Goal: Information Seeking & Learning: Find specific fact

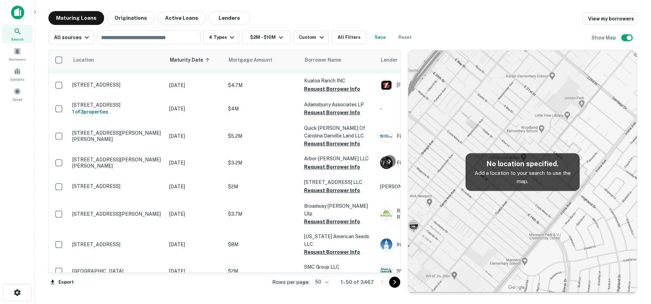
scroll to position [138, 0]
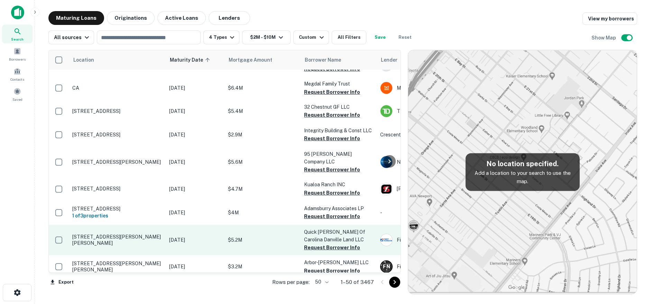
click at [160, 237] on td "[STREET_ADDRESS][PERSON_NAME][PERSON_NAME]" at bounding box center [117, 239] width 97 height 30
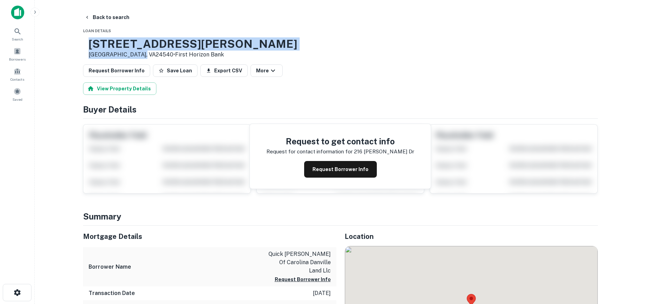
drag, startPoint x: 124, startPoint y: 48, endPoint x: 159, endPoint y: 57, distance: 36.5
click at [159, 57] on div "[STREET_ADDRESS][PERSON_NAME][PERSON_NAME] • First Horizon Bank" at bounding box center [190, 47] width 214 height 21
copy div "[STREET_ADDRESS][PERSON_NAME][PERSON_NAME]"
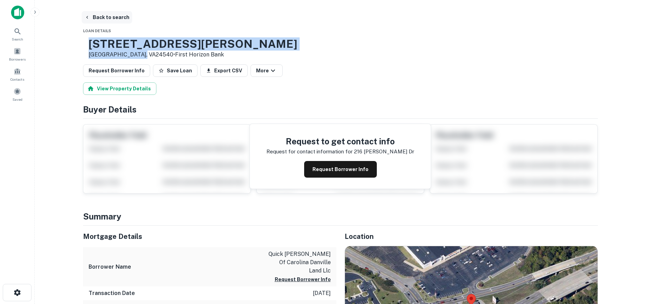
click at [112, 21] on button "Back to search" at bounding box center [107, 17] width 50 height 12
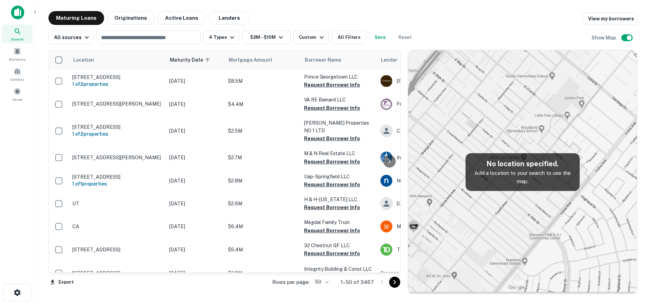
scroll to position [138, 0]
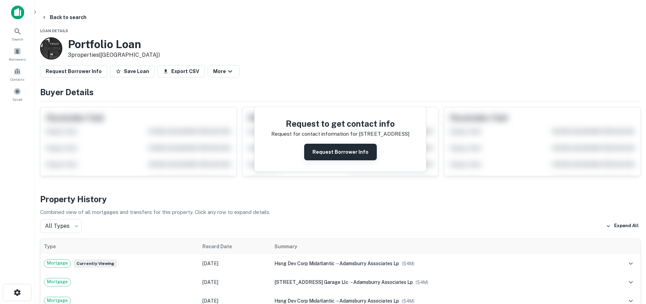
click at [319, 157] on button "Request Borrower Info" at bounding box center [340, 151] width 73 height 17
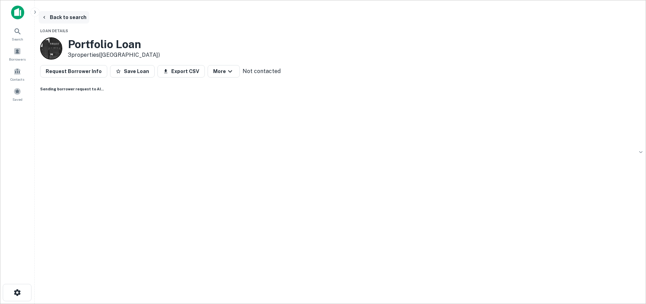
click at [89, 19] on button "Back to search" at bounding box center [64, 17] width 50 height 12
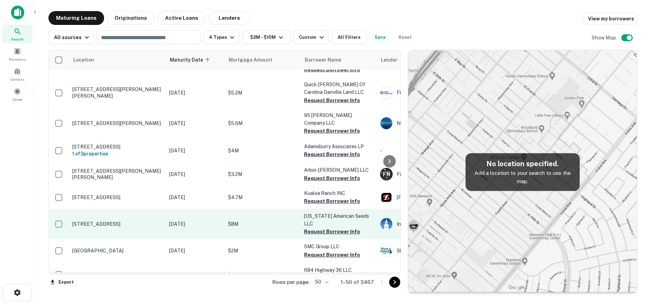
scroll to position [277, 0]
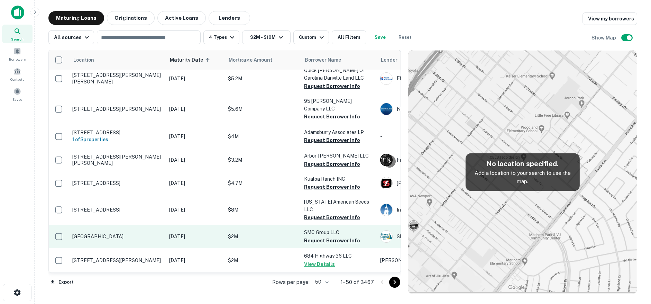
click at [147, 233] on p "[GEOGRAPHIC_DATA]" at bounding box center [117, 236] width 90 height 6
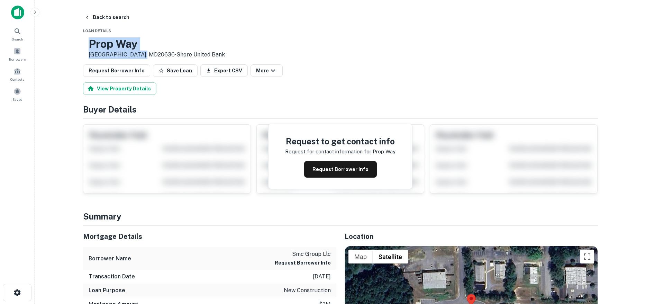
drag, startPoint x: 111, startPoint y: 43, endPoint x: 165, endPoint y: 54, distance: 55.5
click at [165, 54] on div "[GEOGRAPHIC_DATA] • Shore United Bank" at bounding box center [157, 47] width 136 height 21
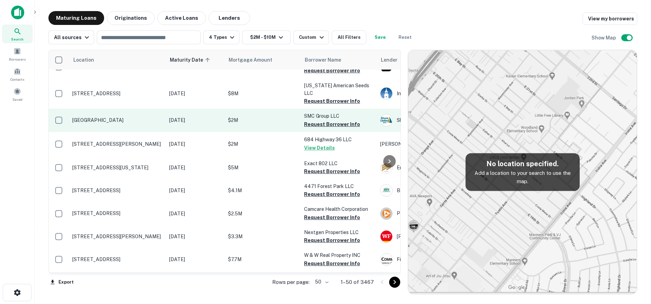
scroll to position [415, 0]
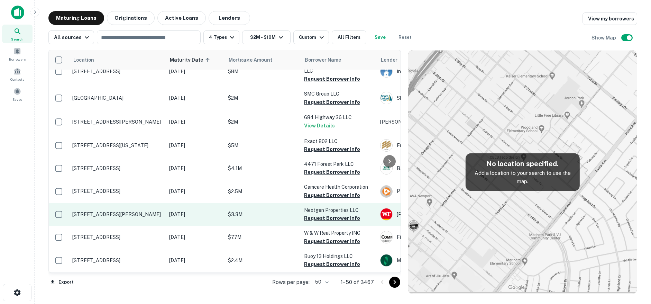
click at [160, 211] on p "[STREET_ADDRESS][PERSON_NAME]" at bounding box center [117, 214] width 90 height 6
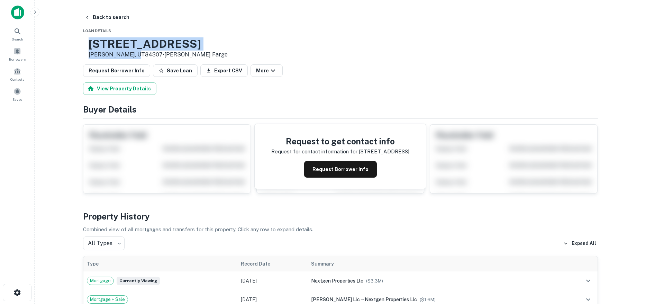
drag, startPoint x: 109, startPoint y: 43, endPoint x: 157, endPoint y: 54, distance: 49.5
click at [157, 54] on div "[STREET_ADDRESS][PERSON_NAME] • [PERSON_NAME] Fargo" at bounding box center [155, 47] width 145 height 21
copy div "[STREET_ADDRESS][PERSON_NAME]"
click at [331, 176] on button "Request Borrower Info" at bounding box center [340, 169] width 73 height 17
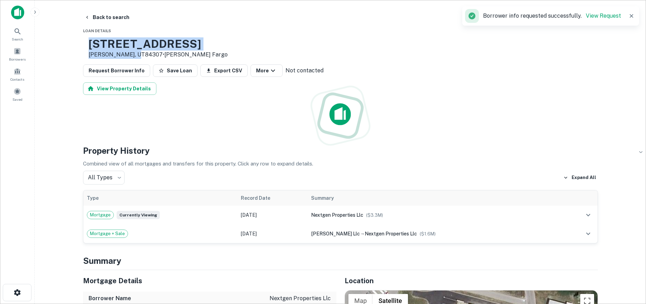
click at [213, 43] on h3 "[STREET_ADDRESS]" at bounding box center [158, 43] width 139 height 13
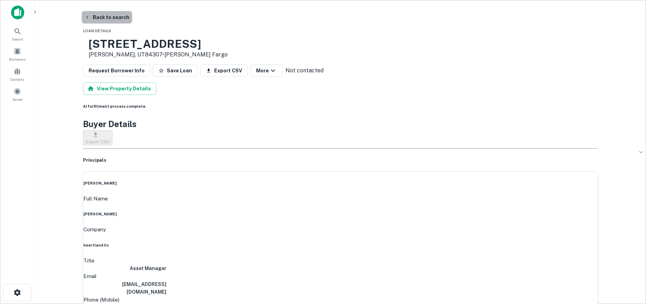
click at [112, 18] on button "Back to search" at bounding box center [107, 17] width 50 height 12
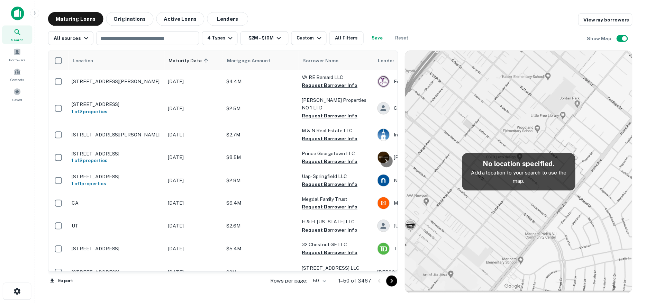
scroll to position [415, 0]
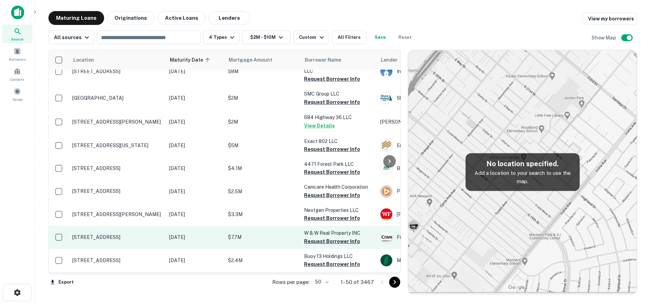
click at [144, 225] on td "[STREET_ADDRESS]" at bounding box center [117, 236] width 97 height 23
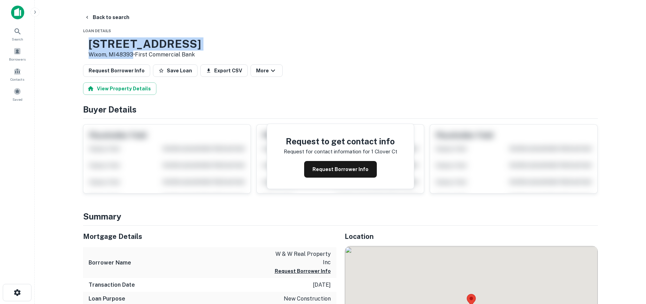
drag, startPoint x: 113, startPoint y: 43, endPoint x: 154, endPoint y: 54, distance: 42.6
click at [154, 54] on div "[STREET_ADDRESS] • First Commercial Bank" at bounding box center [145, 47] width 112 height 21
copy div "[STREET_ADDRESS]"
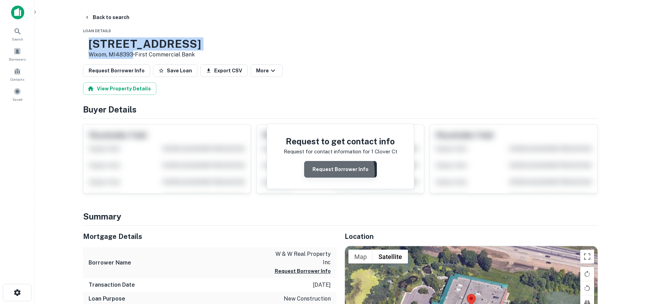
drag, startPoint x: 325, startPoint y: 174, endPoint x: 228, endPoint y: 133, distance: 106.0
click at [325, 174] on button "Request Borrower Info" at bounding box center [340, 169] width 73 height 17
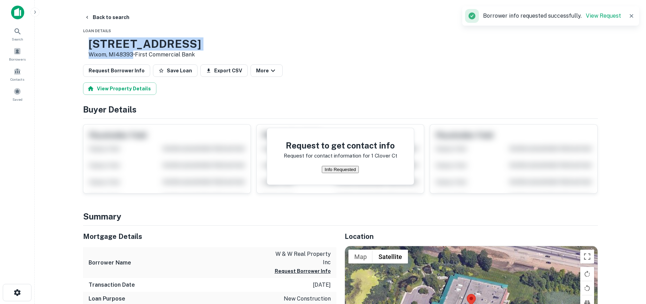
click at [139, 41] on h3 "[STREET_ADDRESS]" at bounding box center [145, 43] width 112 height 13
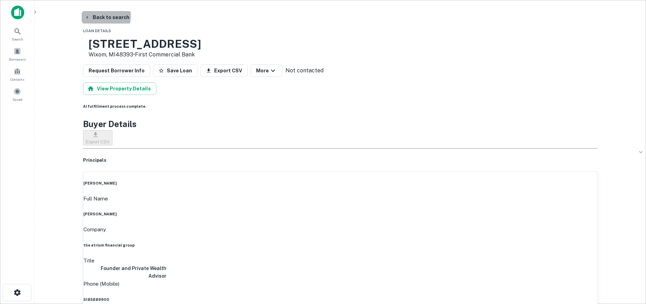
click at [101, 16] on button "Back to search" at bounding box center [107, 17] width 50 height 12
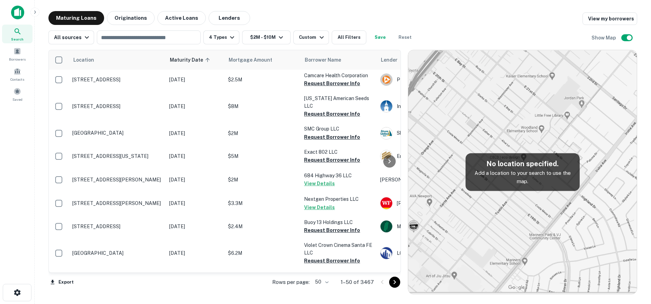
scroll to position [449, 0]
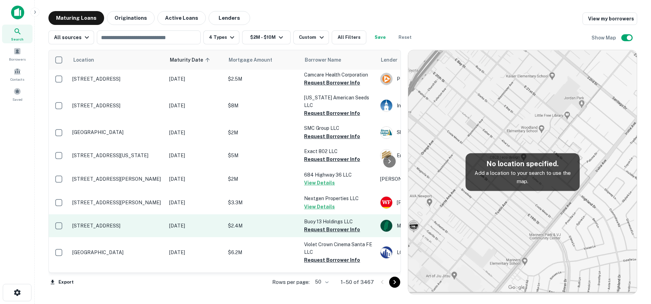
click at [149, 222] on p "[STREET_ADDRESS]" at bounding box center [117, 225] width 90 height 6
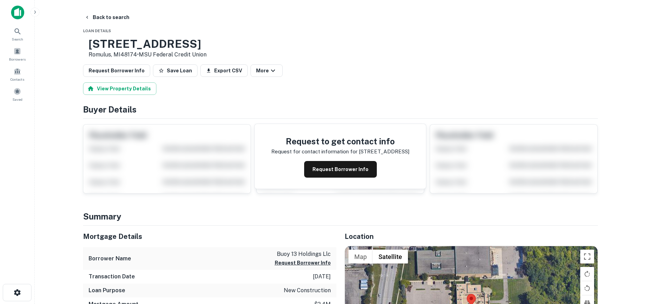
drag, startPoint x: 122, startPoint y: 46, endPoint x: 159, endPoint y: 56, distance: 38.0
click at [159, 56] on div "[STREET_ADDRESS] • MSU Federal Credit Union" at bounding box center [148, 47] width 118 height 21
click at [108, 17] on button "Back to search" at bounding box center [107, 17] width 50 height 12
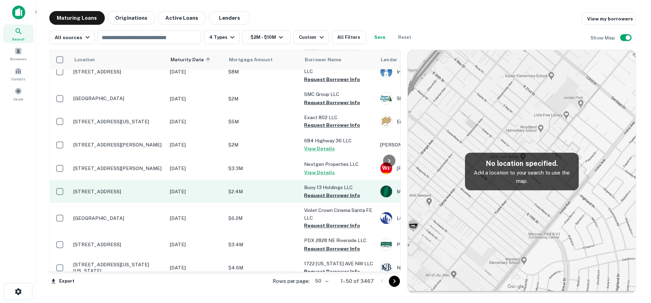
scroll to position [484, 0]
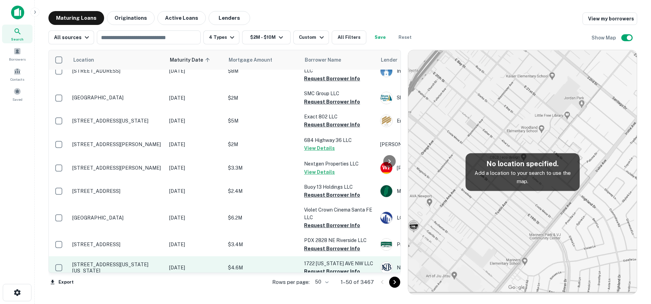
click at [171, 263] on p "[DATE]" at bounding box center [195, 267] width 52 height 8
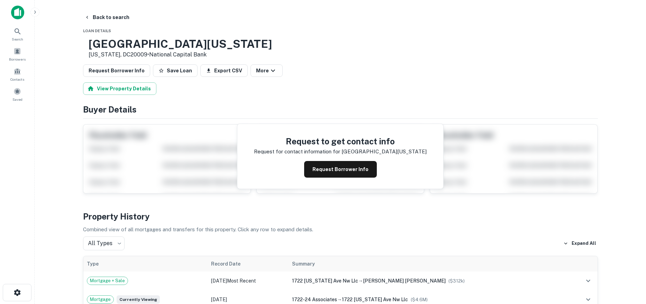
drag, startPoint x: 111, startPoint y: 41, endPoint x: 169, endPoint y: 55, distance: 60.0
click at [169, 55] on div "[STREET_ADDRESS][US_STATE][US_STATE] • National Capital Bank" at bounding box center [180, 47] width 183 height 21
copy div "[STREET_ADDRESS][US_STATE][US_STATE]"
click at [112, 17] on button "Back to search" at bounding box center [107, 17] width 50 height 12
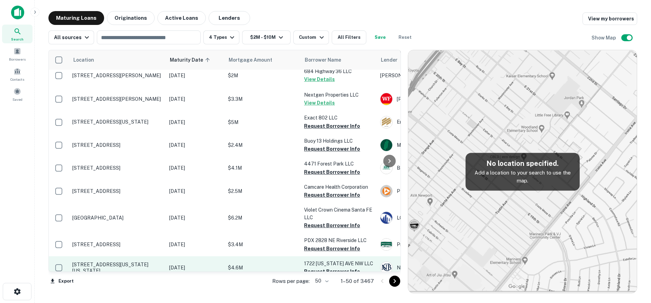
scroll to position [520, 0]
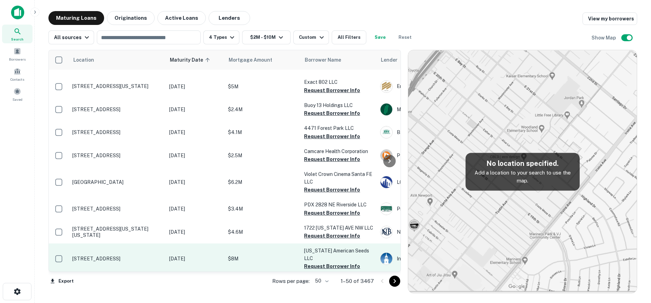
click at [152, 255] on p "[STREET_ADDRESS]" at bounding box center [117, 258] width 90 height 6
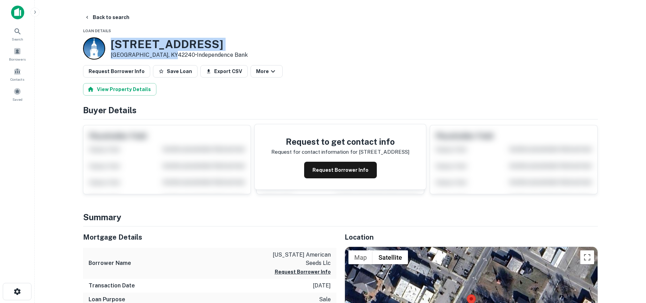
drag, startPoint x: 119, startPoint y: 42, endPoint x: 162, endPoint y: 54, distance: 44.9
click at [168, 53] on div "[STREET_ADDRESS] • Independence Bank" at bounding box center [165, 48] width 165 height 22
copy div "[STREET_ADDRESS]"
click at [96, 22] on button "Back to search" at bounding box center [107, 17] width 50 height 12
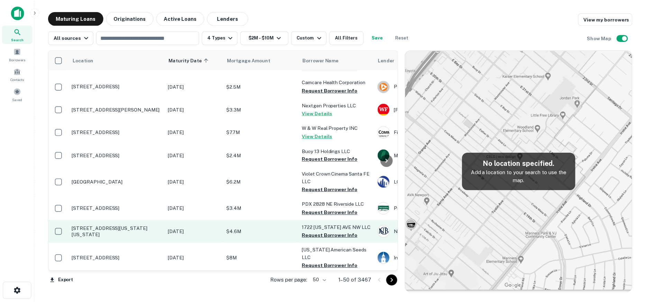
scroll to position [554, 0]
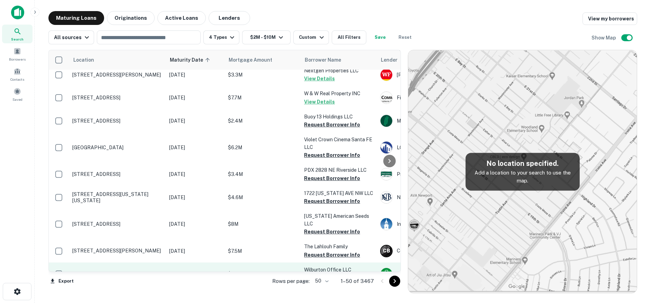
click at [109, 262] on td "[STREET_ADDRESS]" at bounding box center [117, 273] width 97 height 23
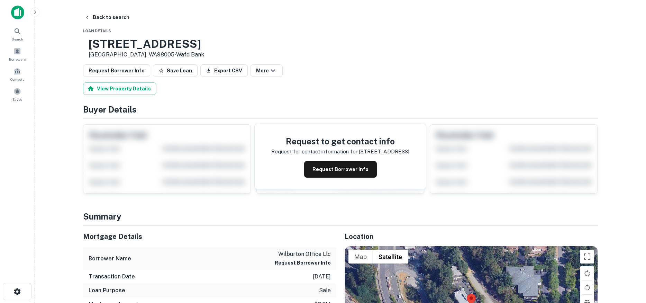
drag, startPoint x: 107, startPoint y: 41, endPoint x: 163, endPoint y: 57, distance: 58.3
click at [163, 57] on div "[STREET_ADDRESS] • Wafd Bank" at bounding box center [143, 47] width 121 height 21
copy div "[STREET_ADDRESS] •"
